Goal: Information Seeking & Learning: Learn about a topic

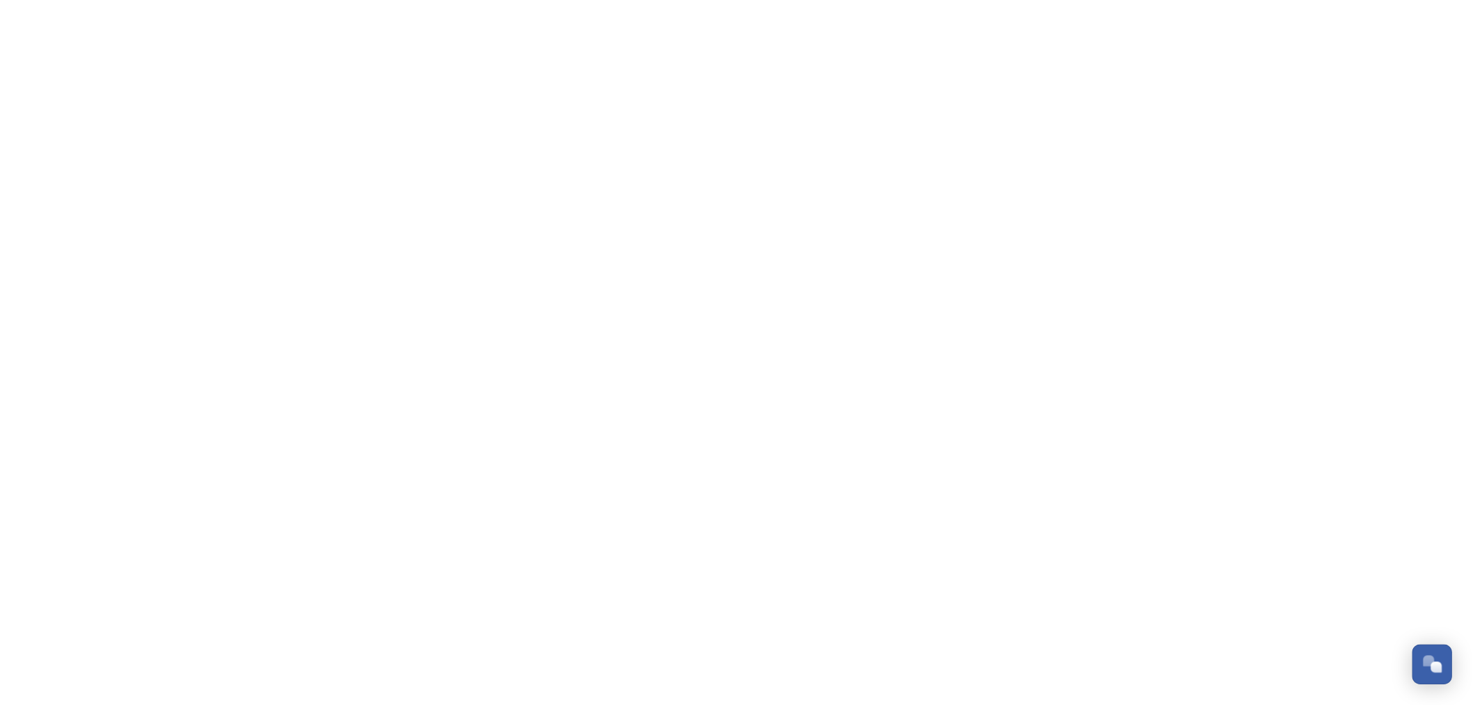
scroll to position [588, 0]
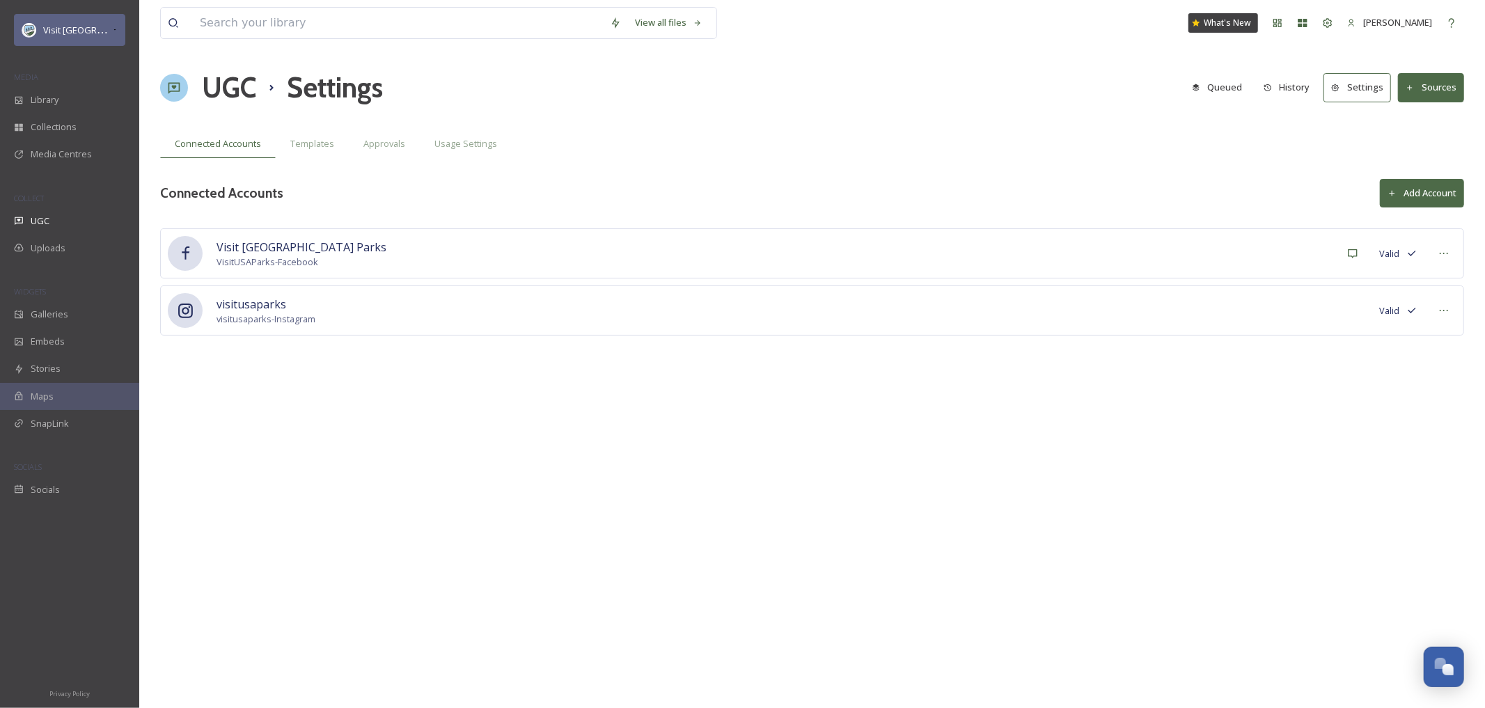
click at [88, 29] on span "Visit [GEOGRAPHIC_DATA] Parks" at bounding box center [110, 29] width 134 height 13
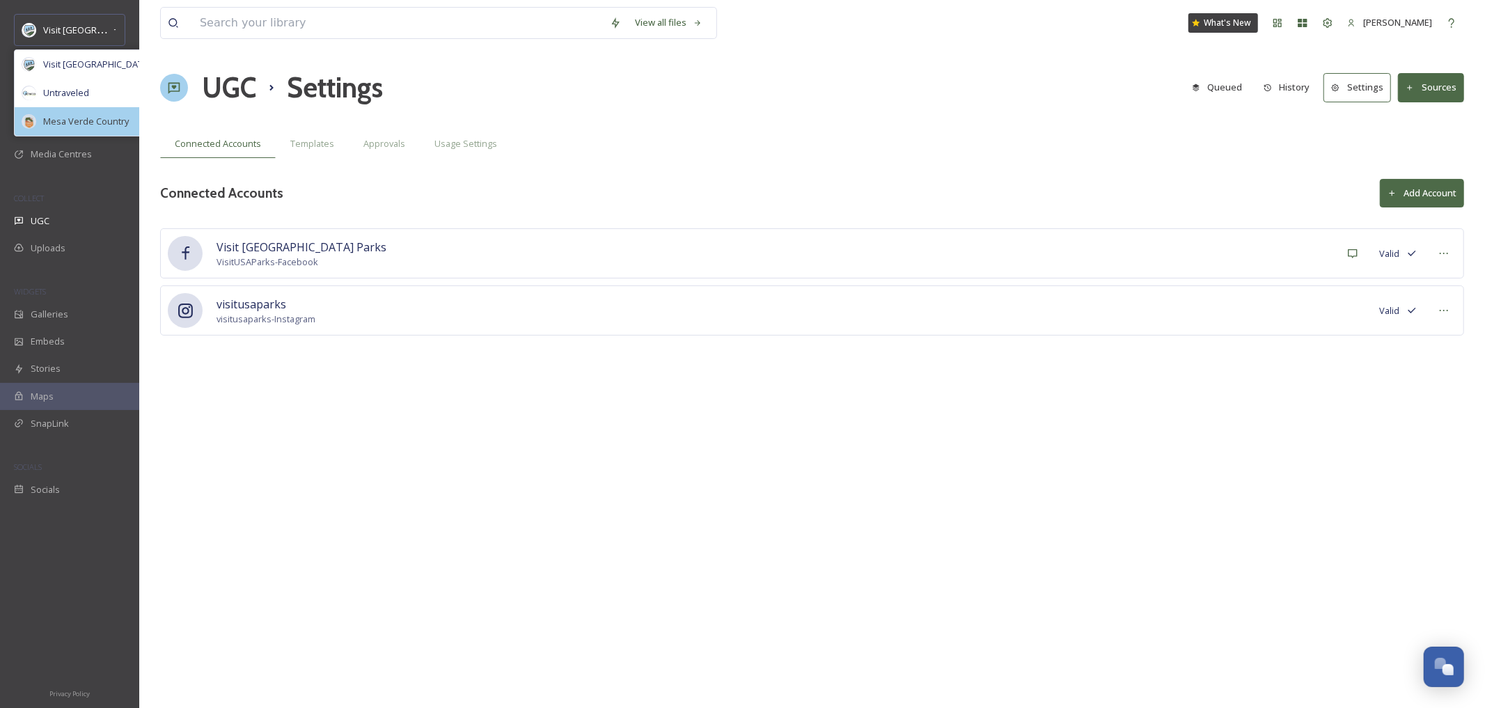
click at [95, 120] on span "Mesa Verde Country" at bounding box center [86, 121] width 86 height 13
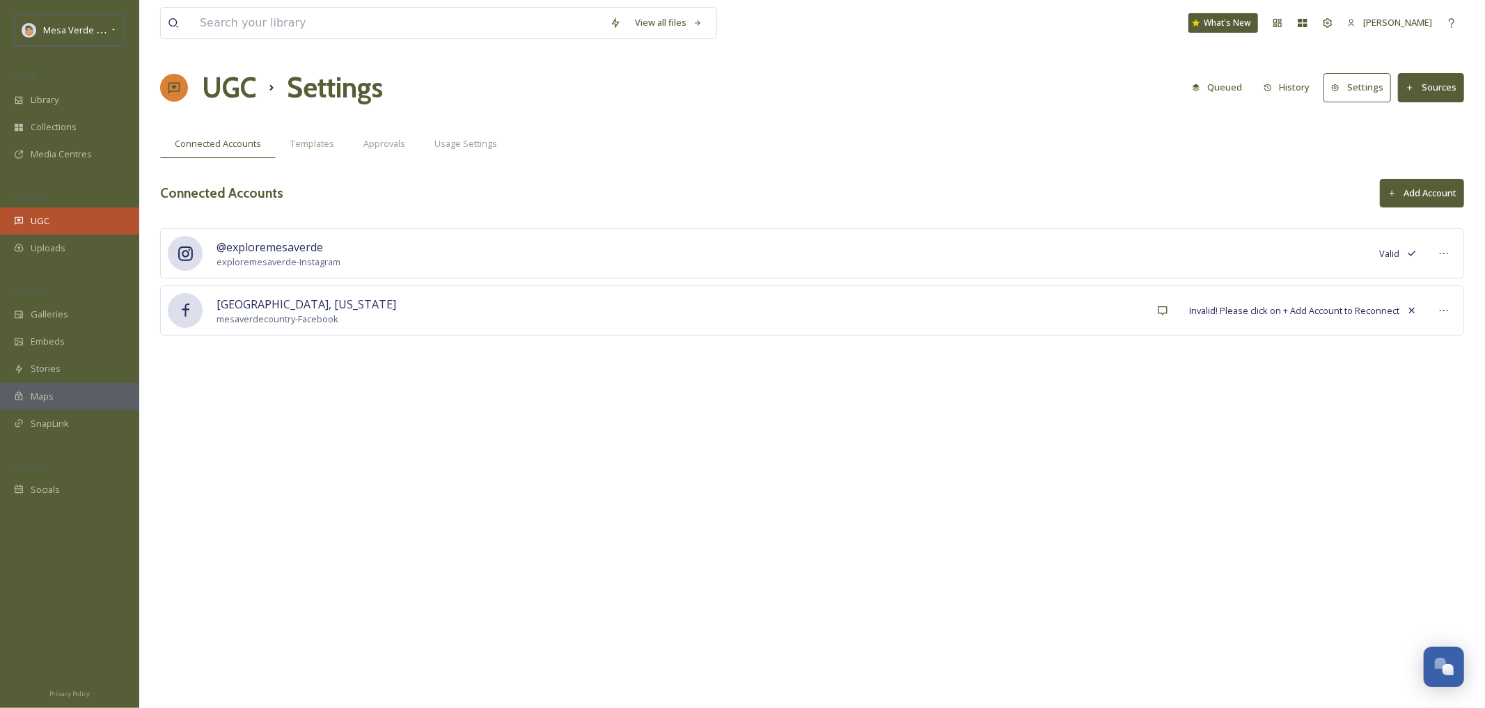
click at [26, 221] on div "UGC" at bounding box center [69, 220] width 139 height 27
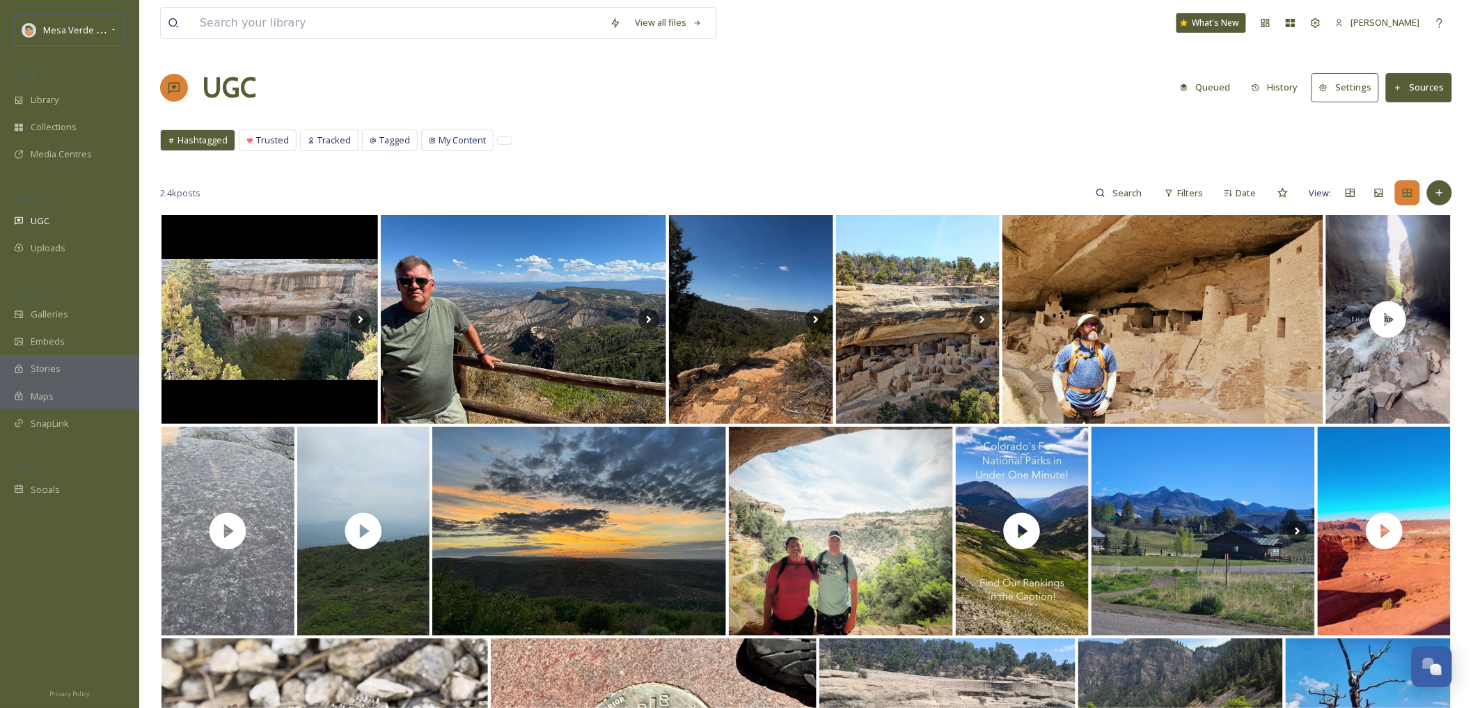
click at [1282, 93] on button "History" at bounding box center [1275, 87] width 61 height 27
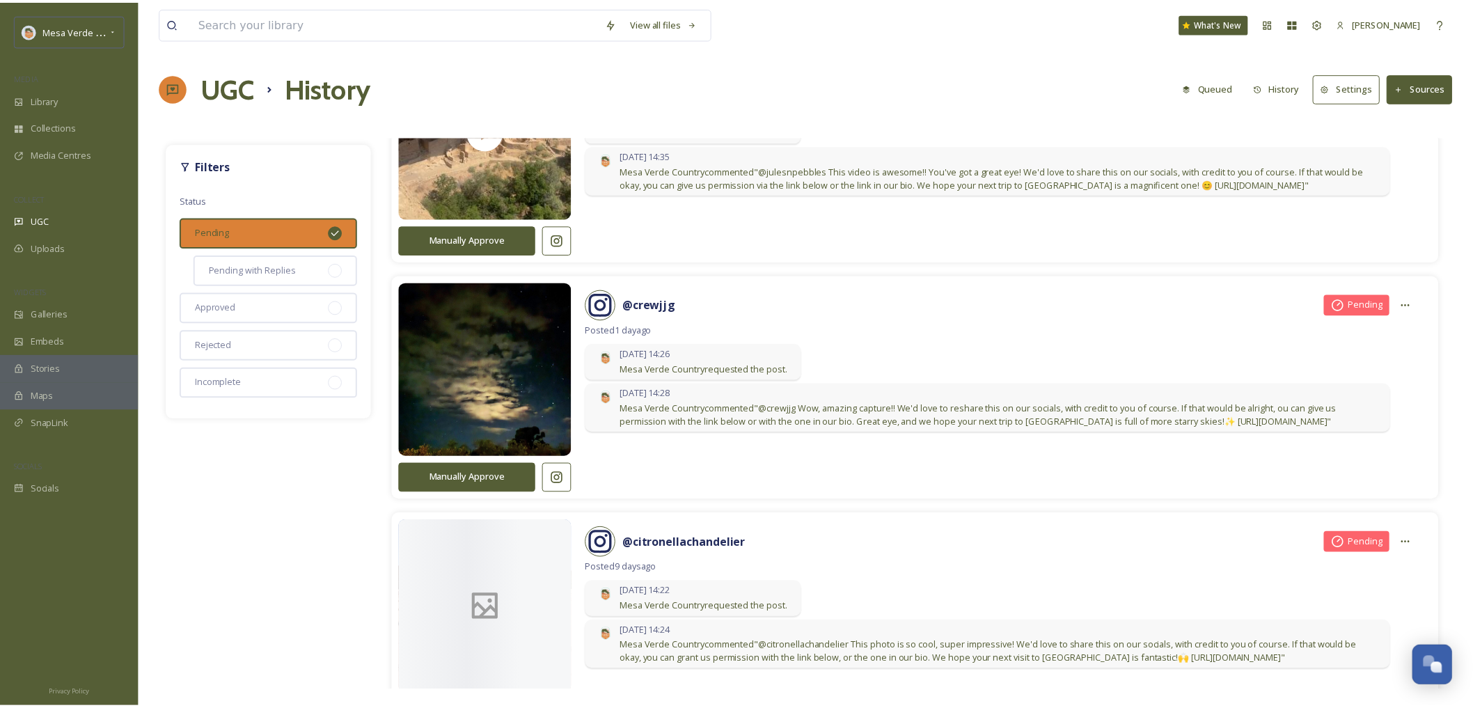
scroll to position [725, 0]
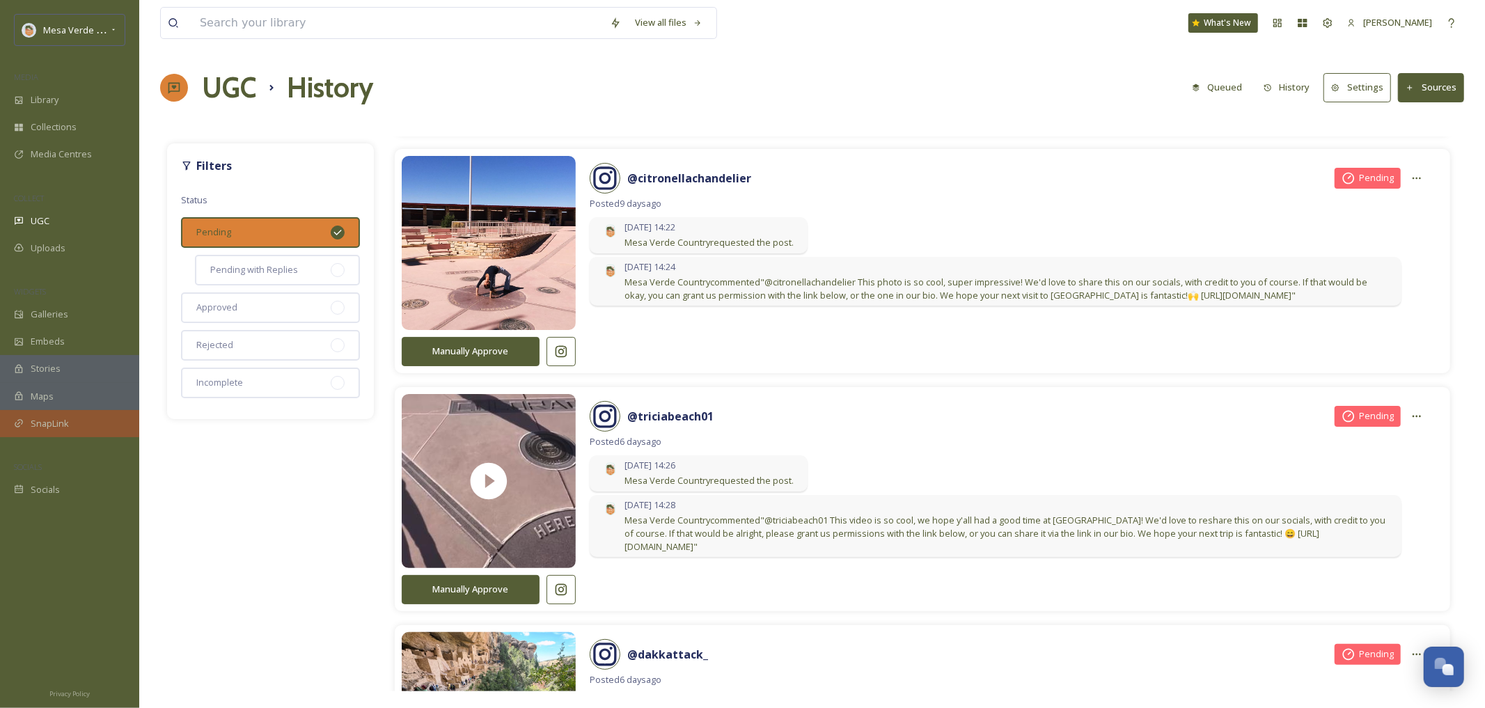
click at [47, 427] on span "SnapLink" at bounding box center [50, 423] width 38 height 13
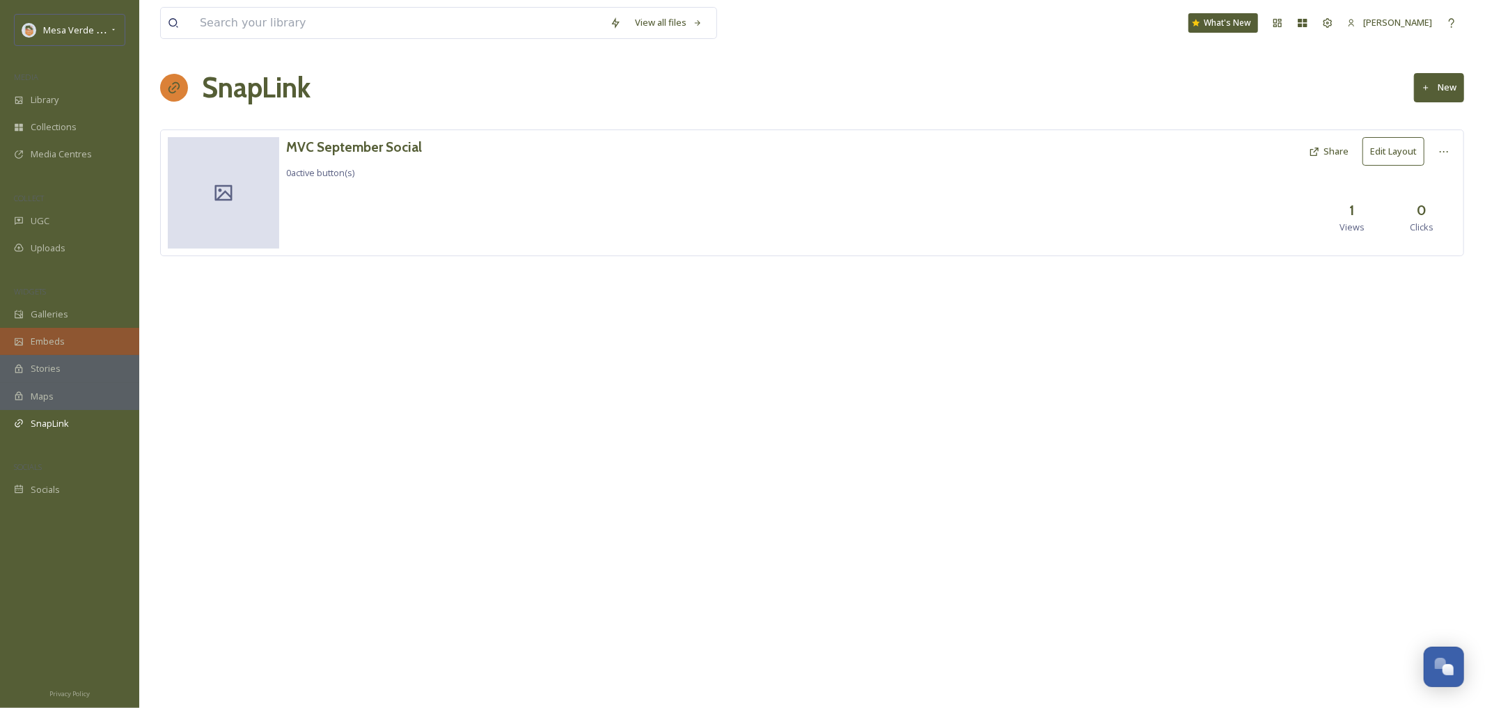
click at [64, 341] on div "Embeds" at bounding box center [69, 341] width 139 height 27
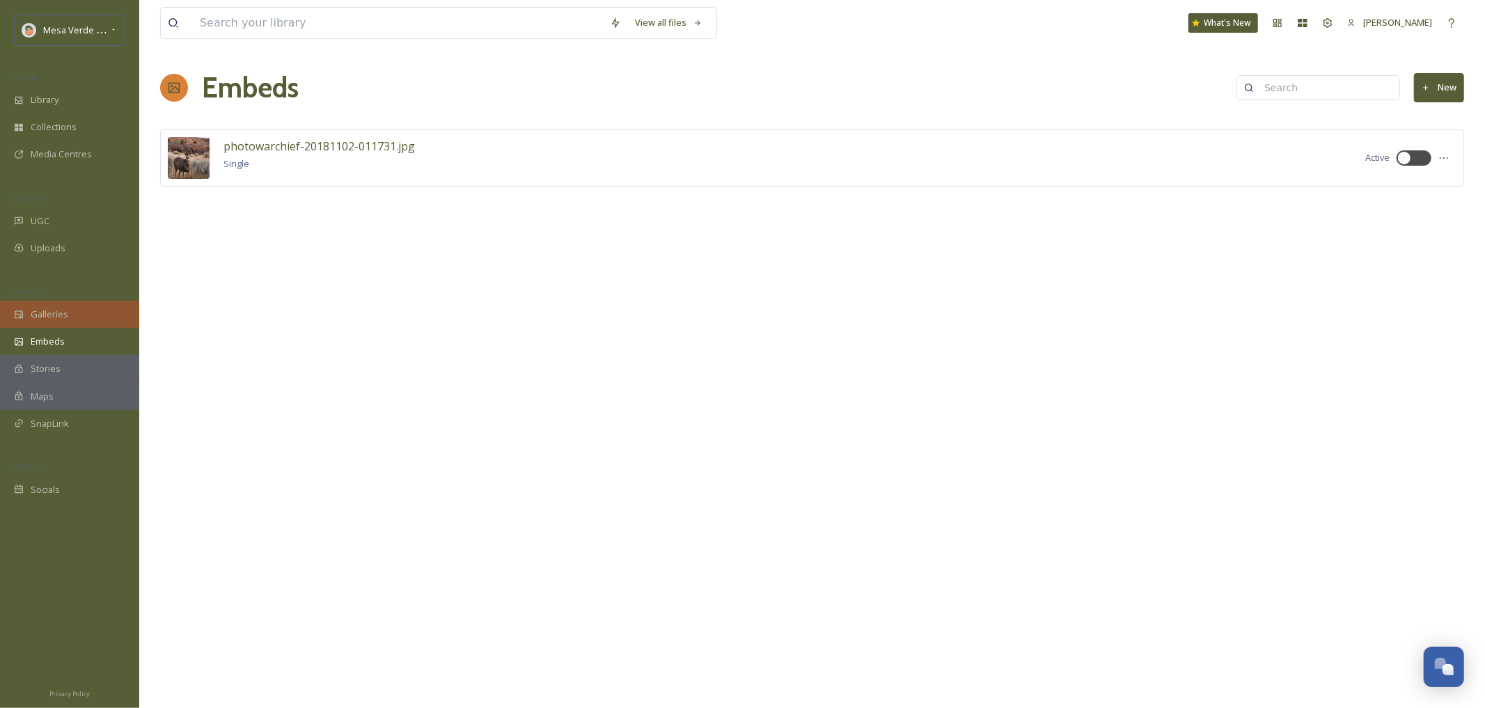
click at [42, 315] on span "Galleries" at bounding box center [50, 314] width 38 height 13
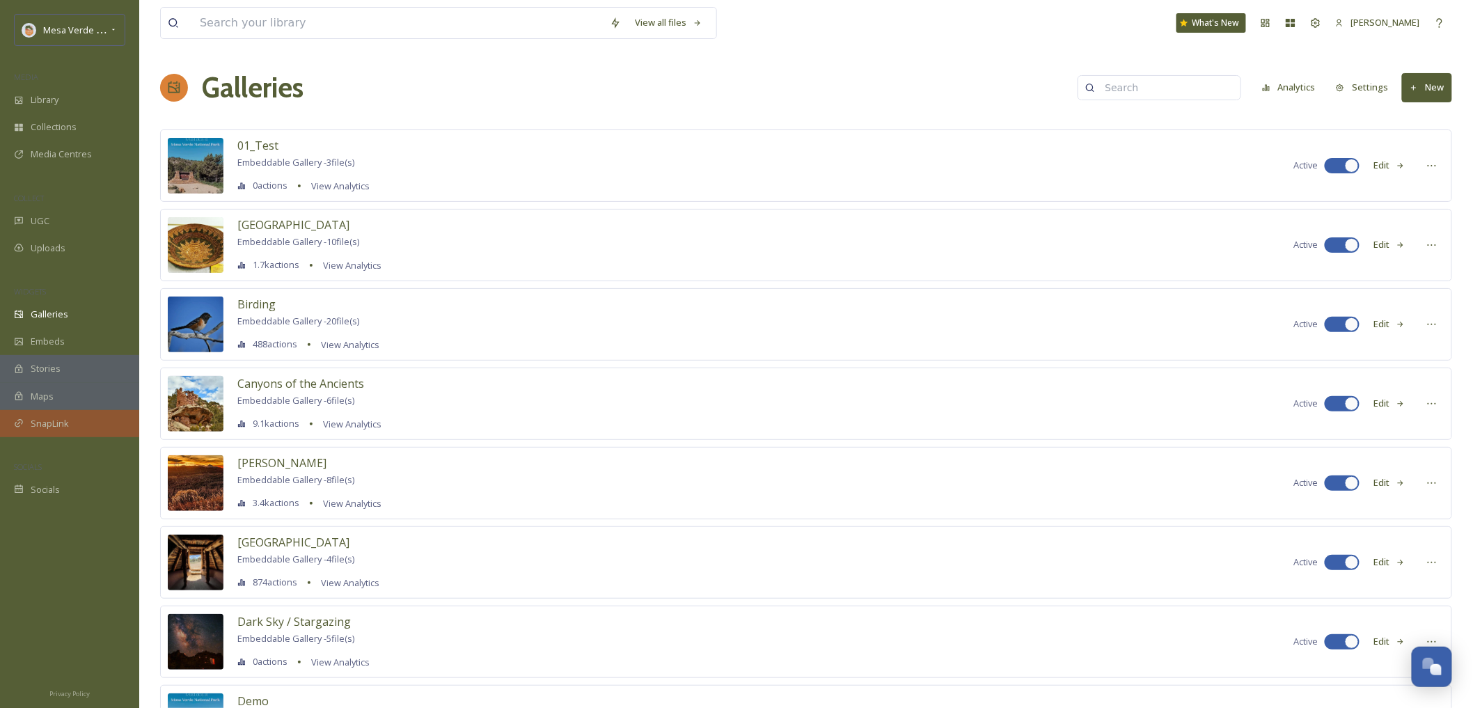
click at [52, 418] on span "SnapLink" at bounding box center [50, 423] width 38 height 13
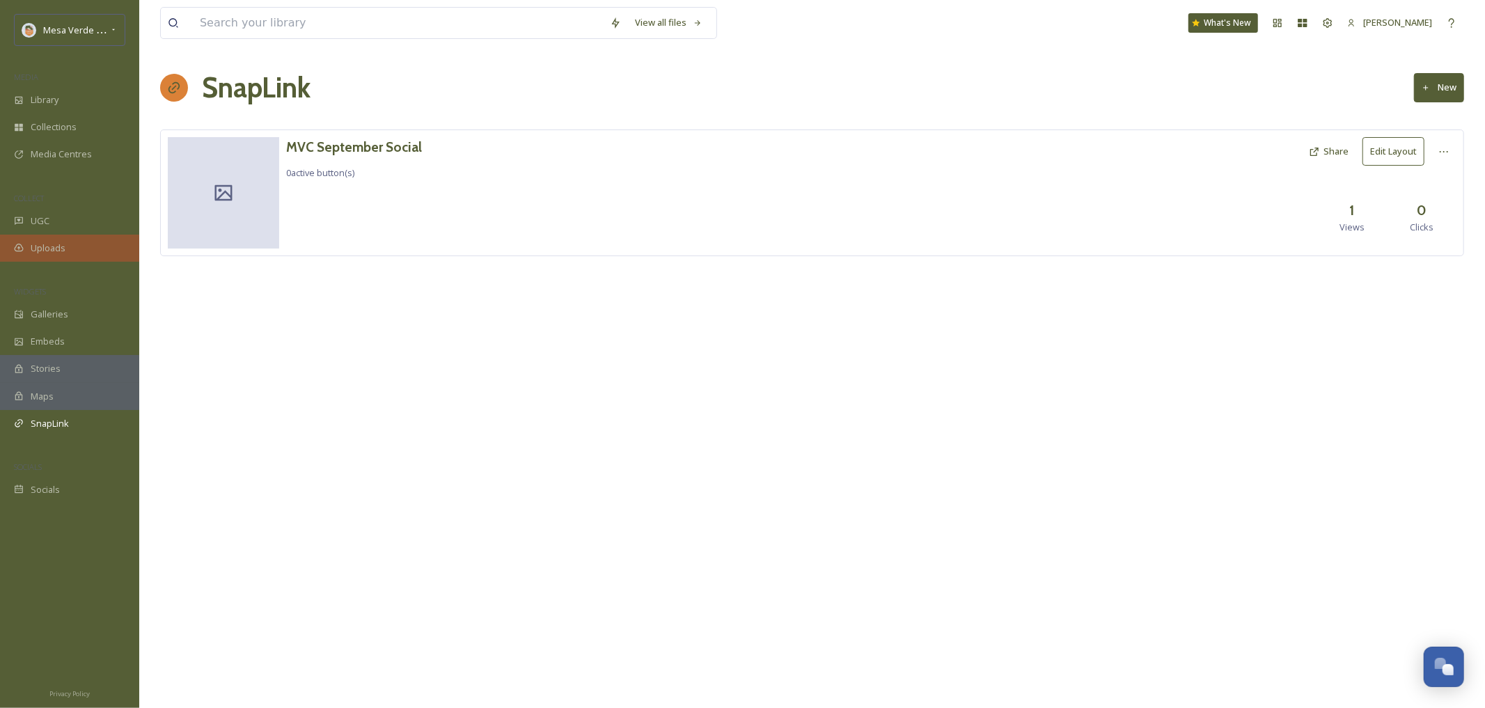
click at [48, 254] on span "Uploads" at bounding box center [48, 248] width 35 height 13
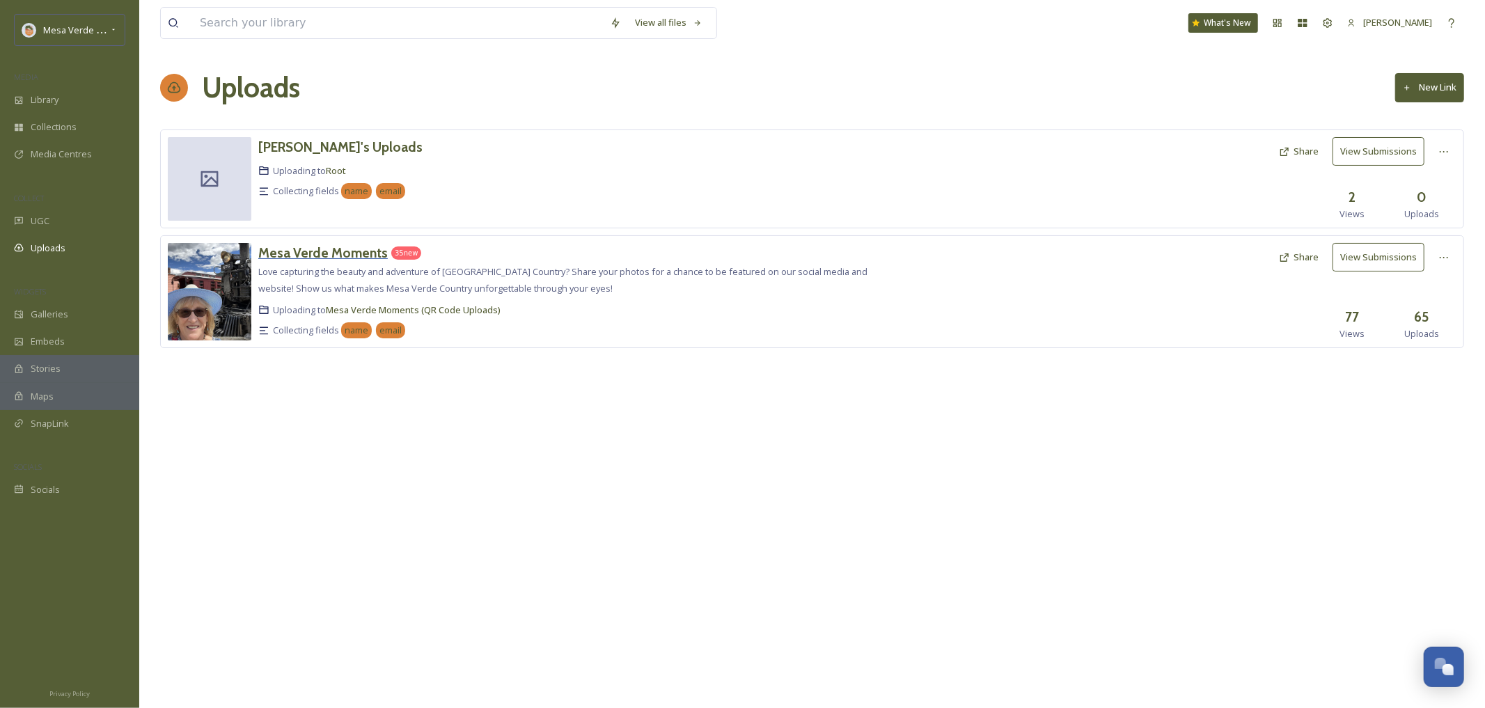
click at [337, 254] on h3 "Mesa Verde Moments" at bounding box center [322, 252] width 129 height 17
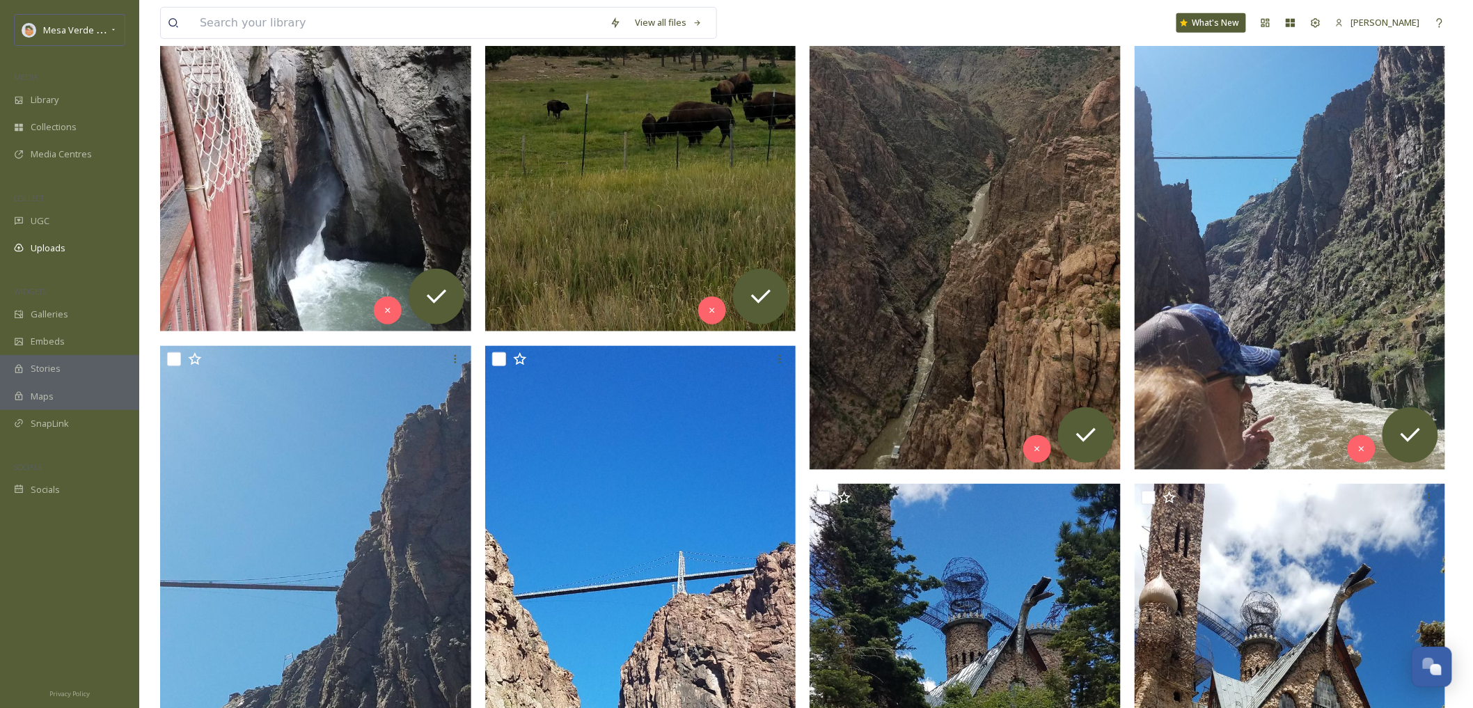
scroll to position [231, 0]
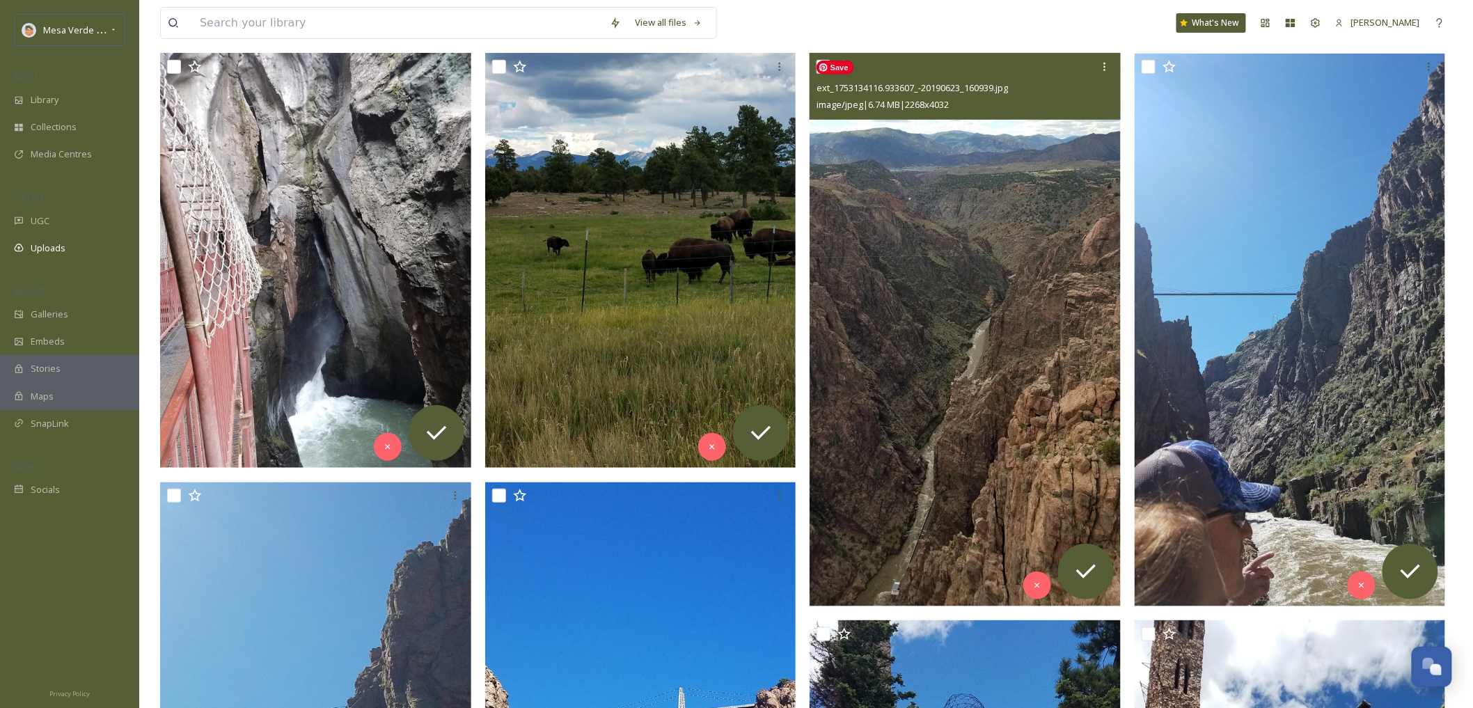
click at [994, 297] on img at bounding box center [965, 330] width 311 height 553
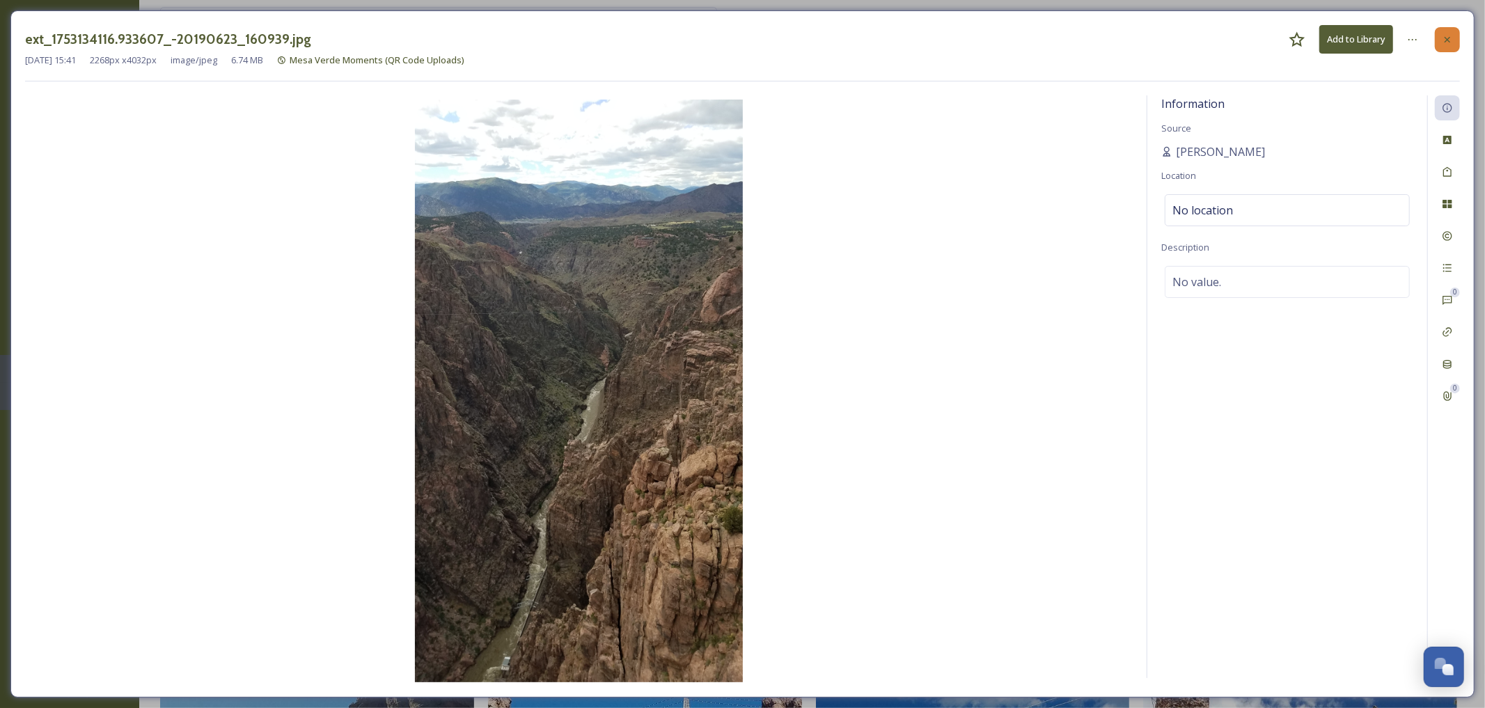
click at [1440, 45] on div at bounding box center [1447, 39] width 25 height 25
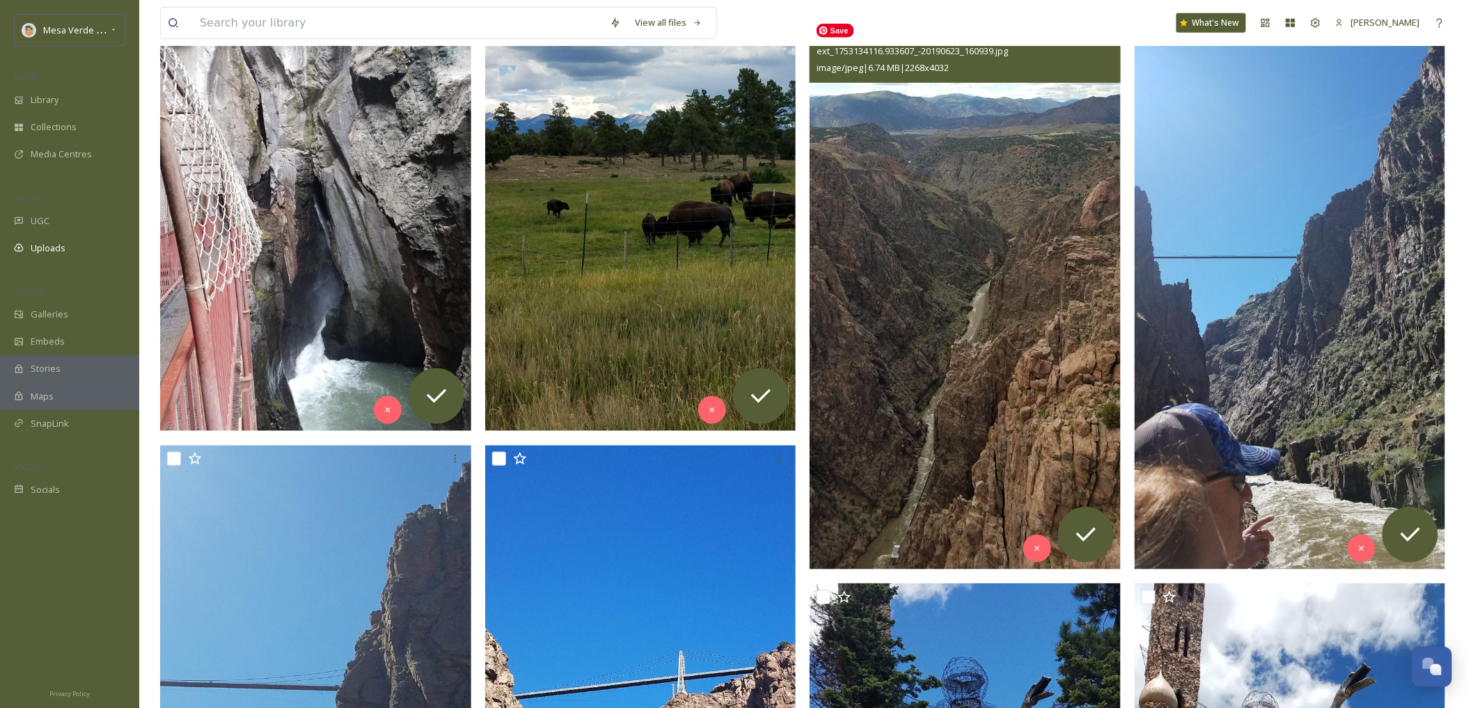
scroll to position [209, 0]
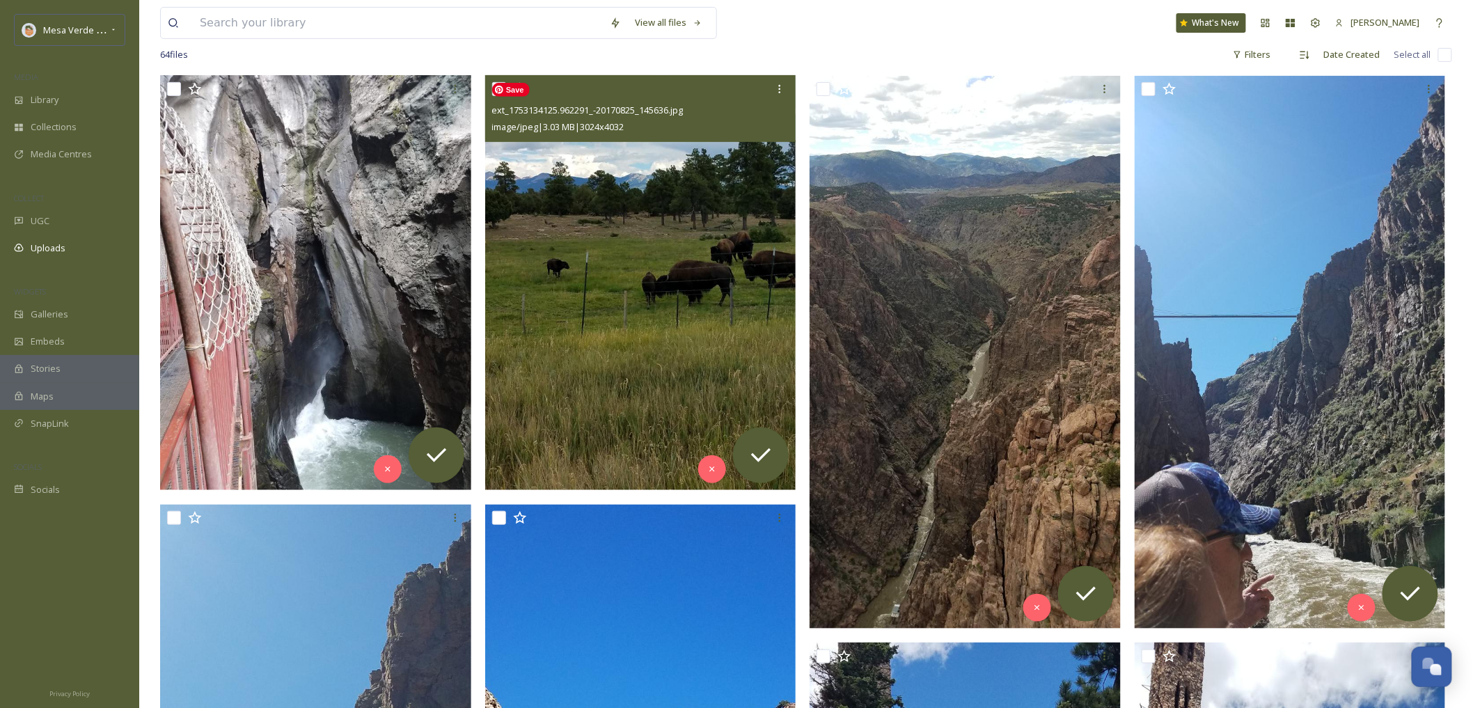
click at [553, 297] on img at bounding box center [640, 282] width 311 height 415
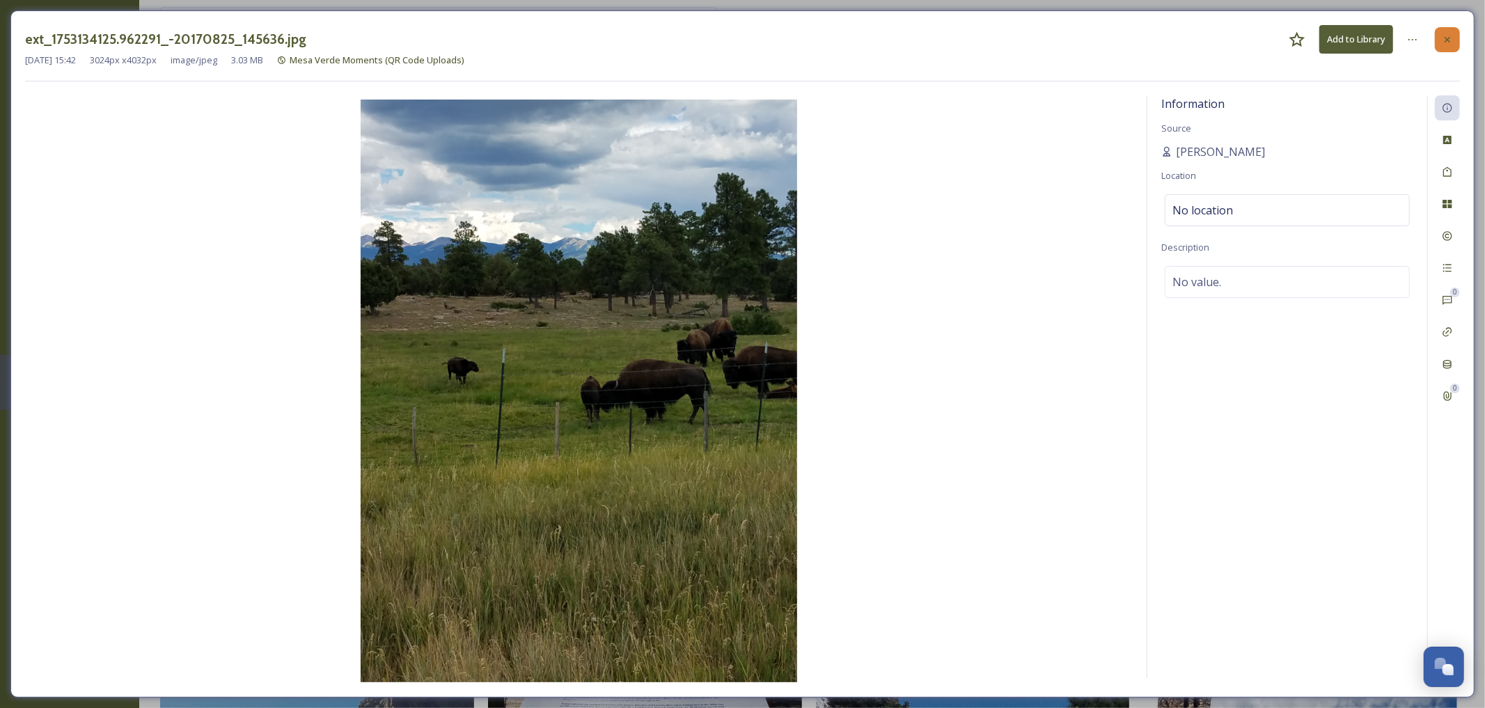
click at [1447, 38] on icon at bounding box center [1447, 39] width 11 height 11
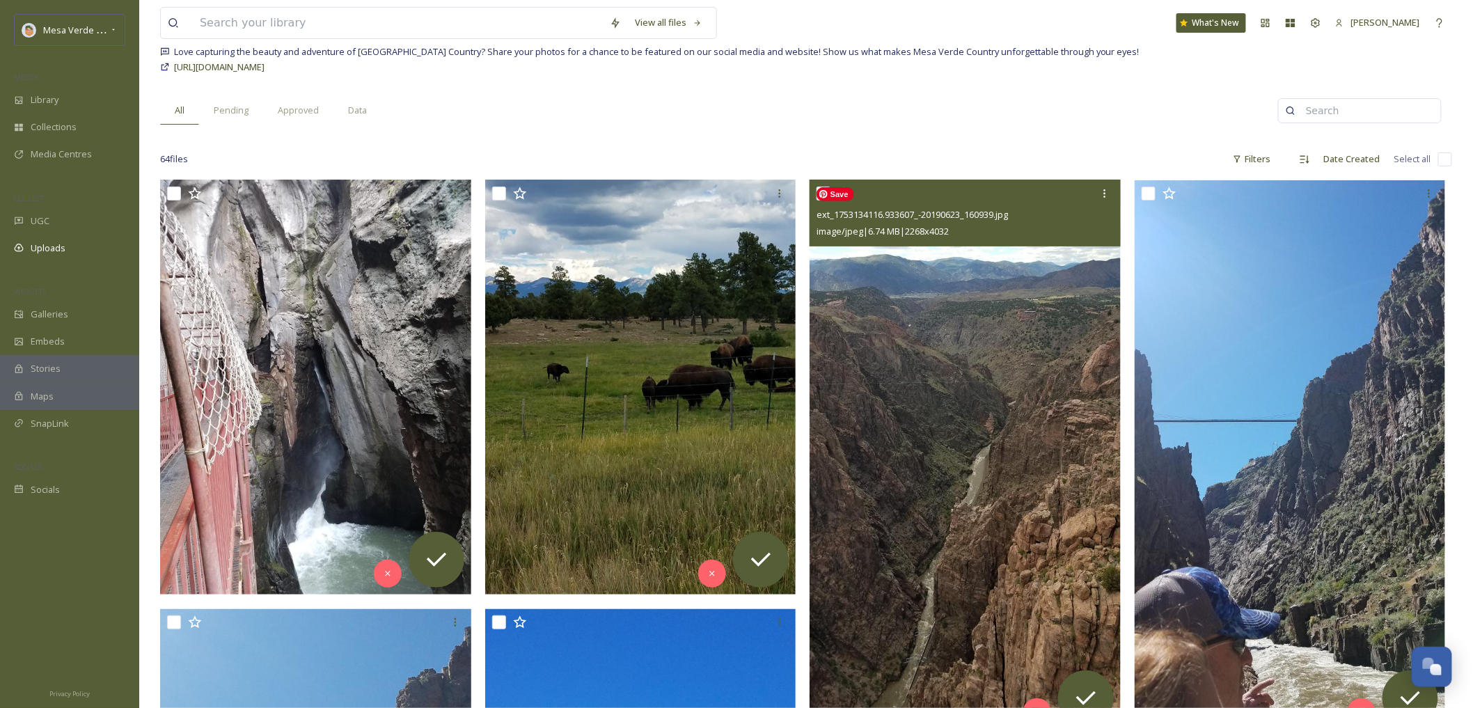
scroll to position [107, 0]
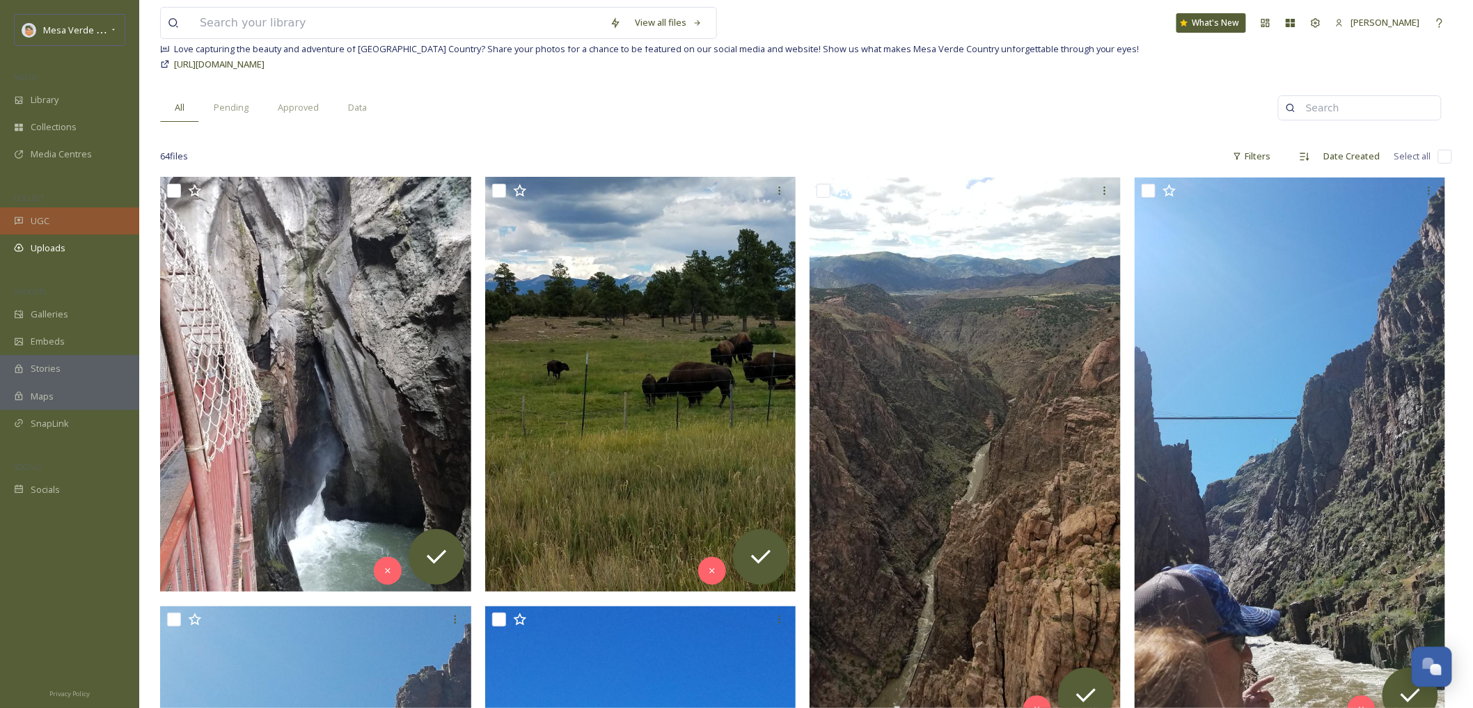
click at [41, 221] on span "UGC" at bounding box center [40, 220] width 19 height 13
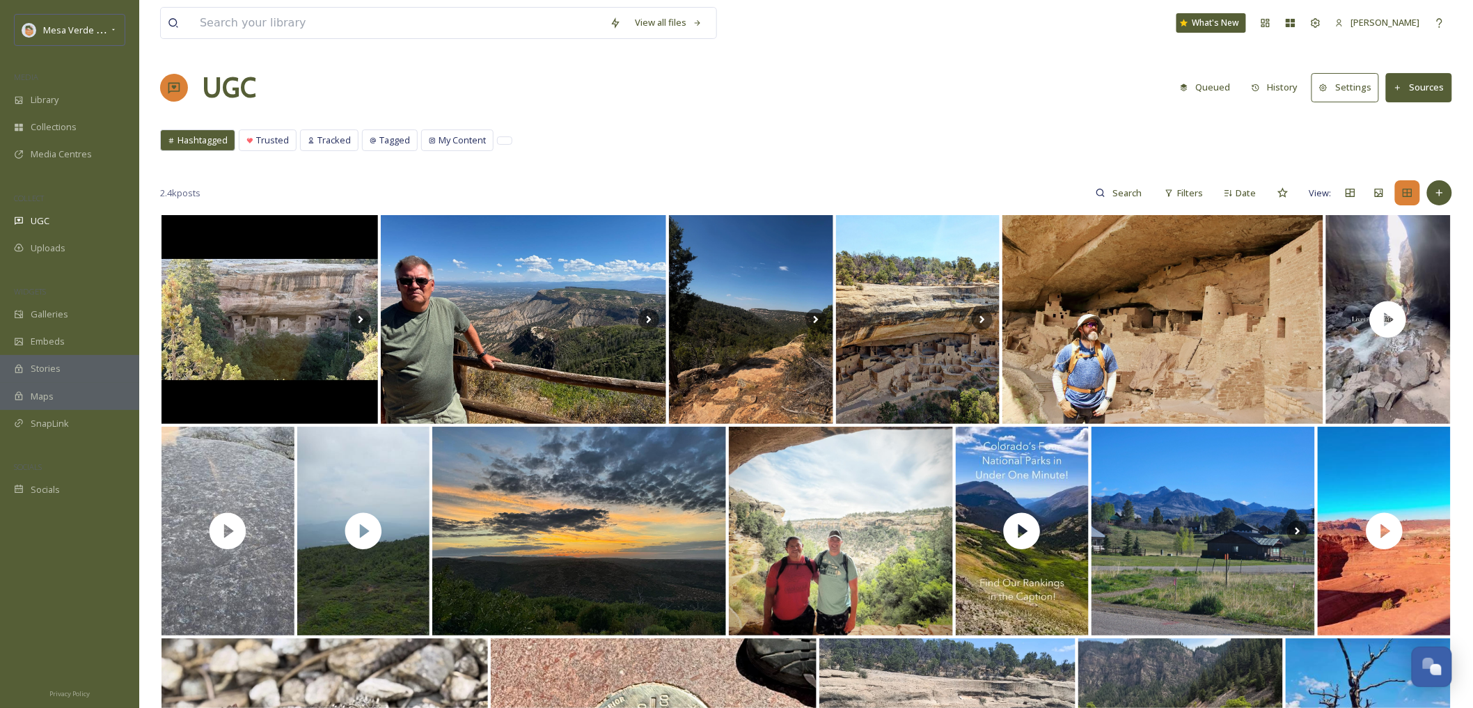
click at [1220, 88] on button "Queued" at bounding box center [1205, 87] width 65 height 27
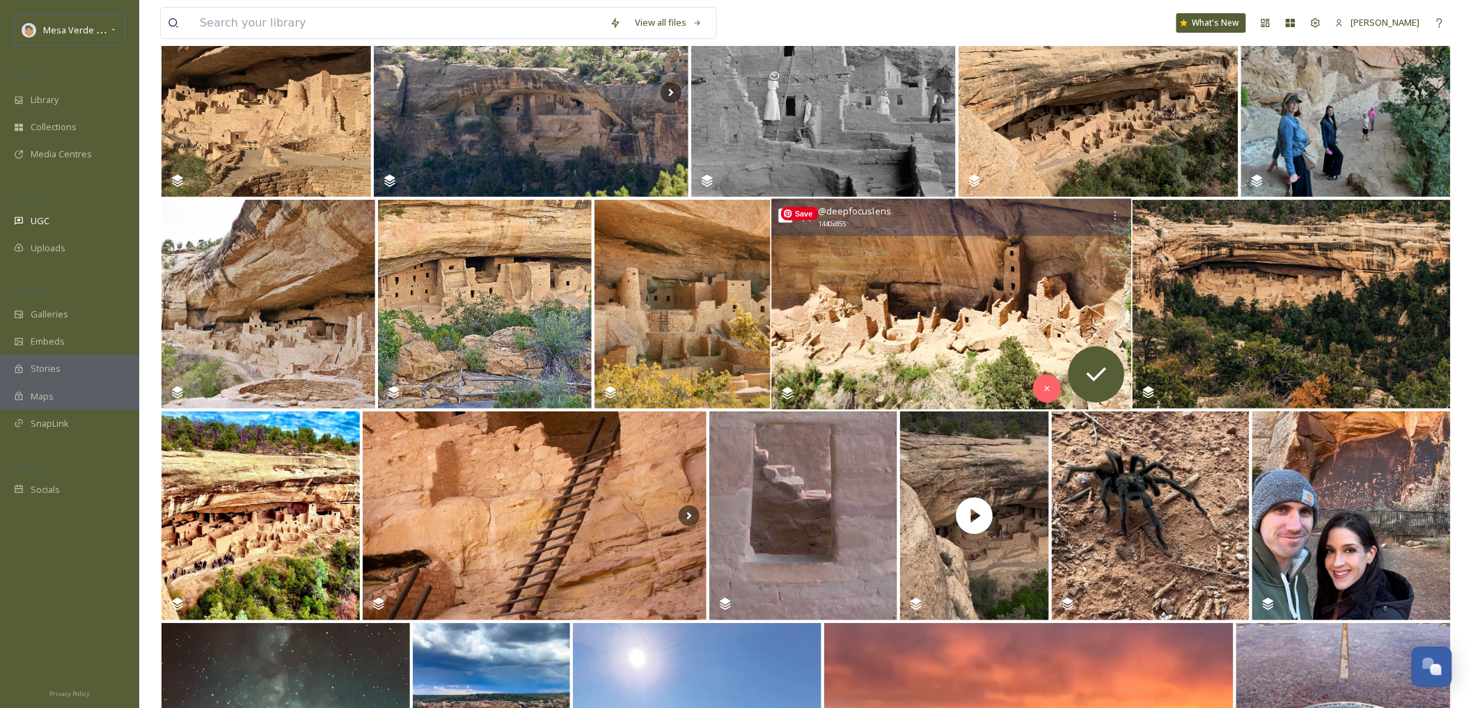
scroll to position [223, 0]
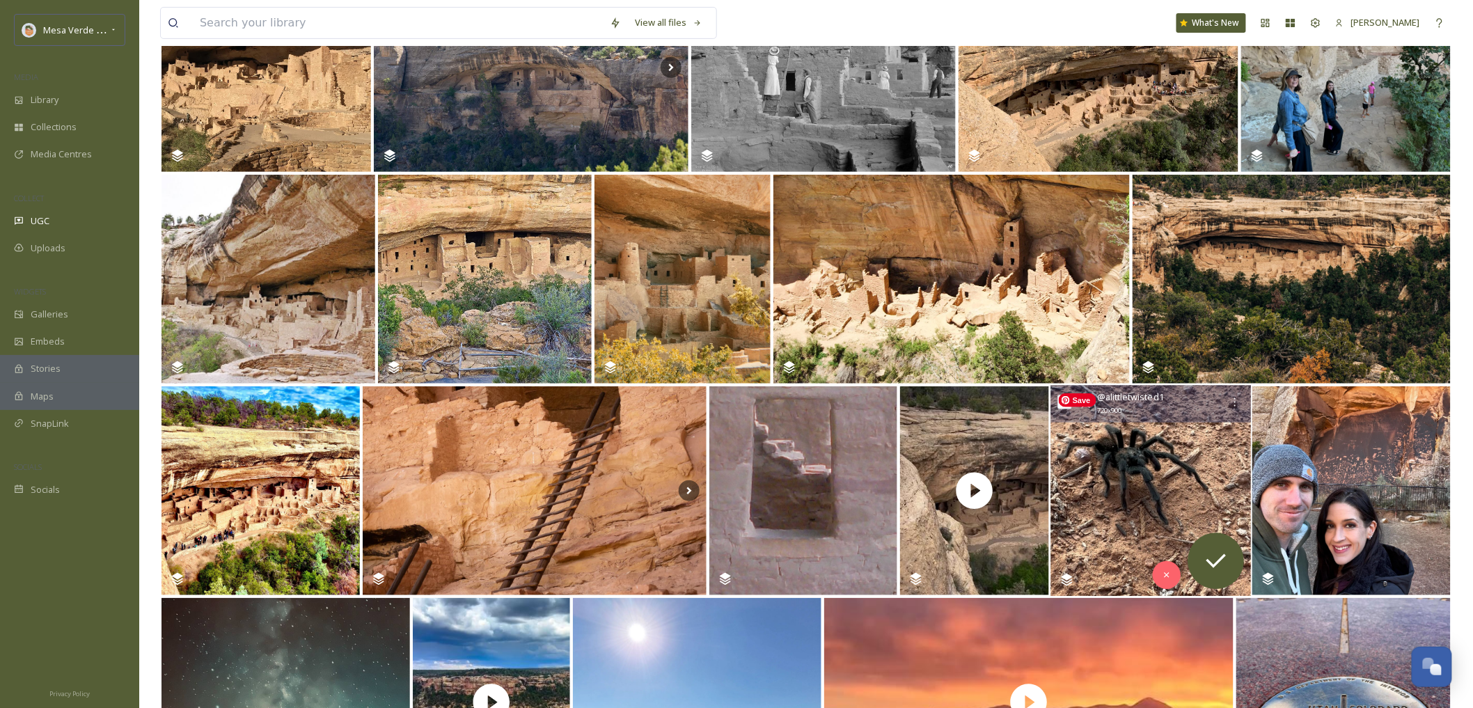
click at [1133, 521] on img at bounding box center [1150, 491] width 200 height 211
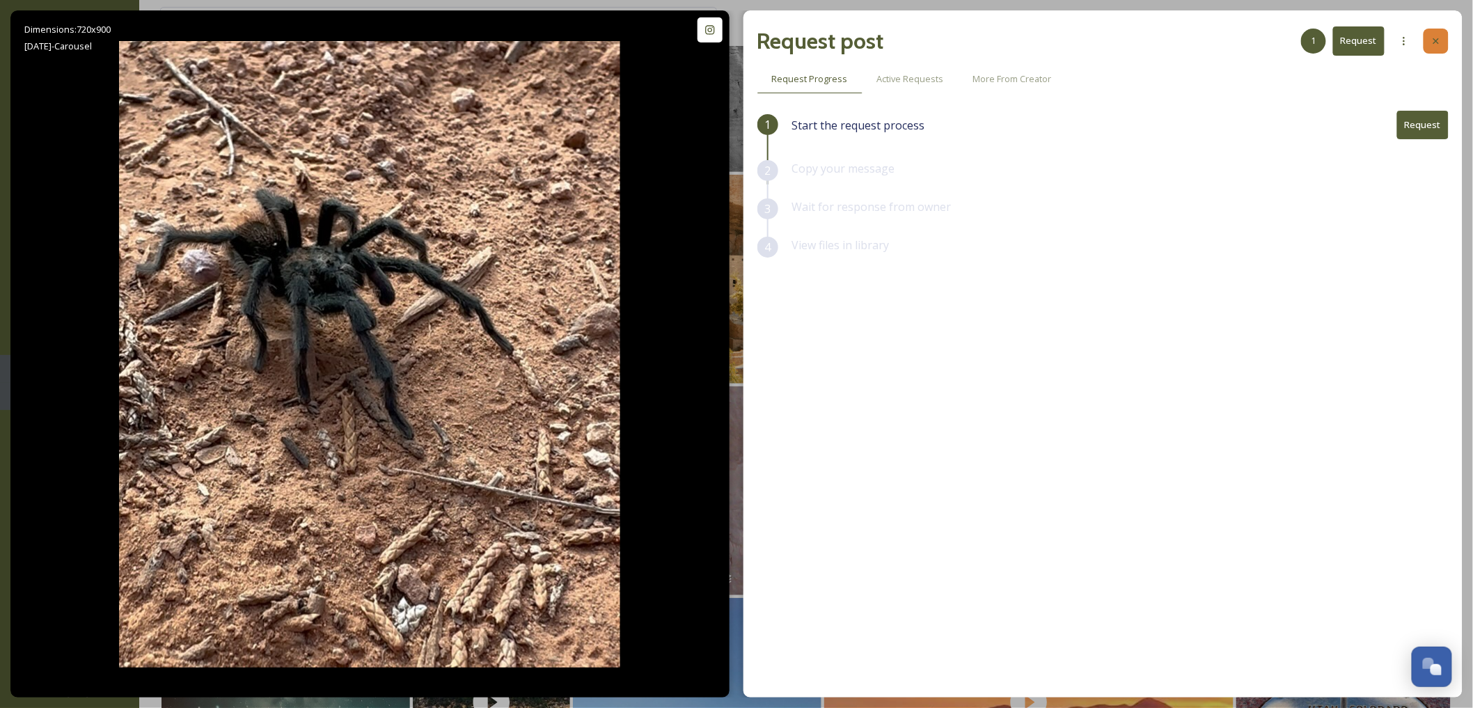
click at [1438, 48] on div at bounding box center [1436, 41] width 25 height 25
